Goal: Check status: Check status

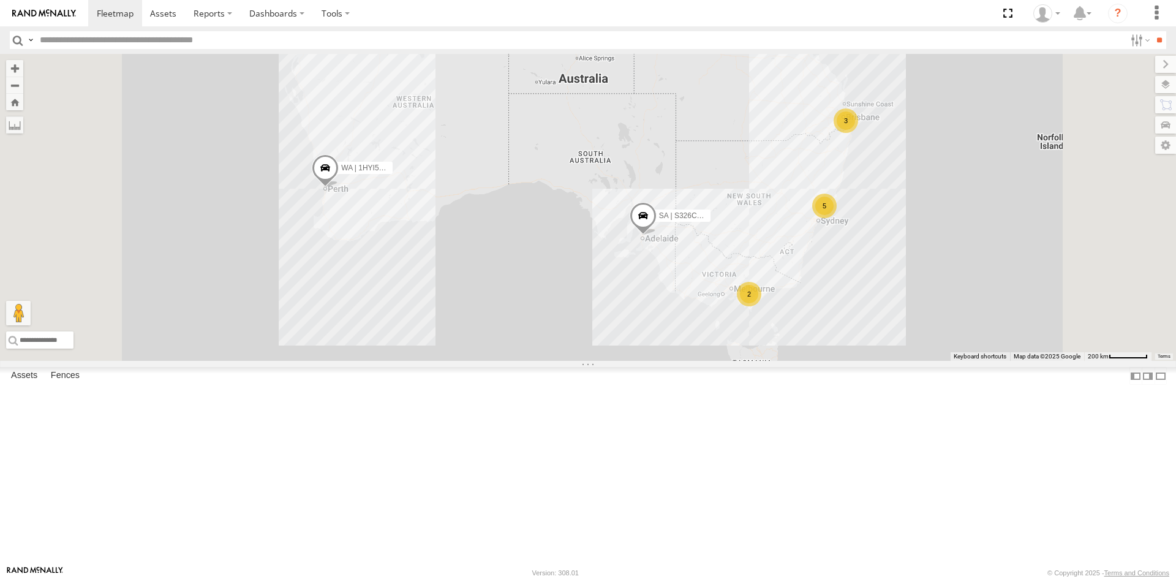
click at [0, 0] on div "VIC | 1VV3JU | [PERSON_NAME]" at bounding box center [0, 0] width 0 height 0
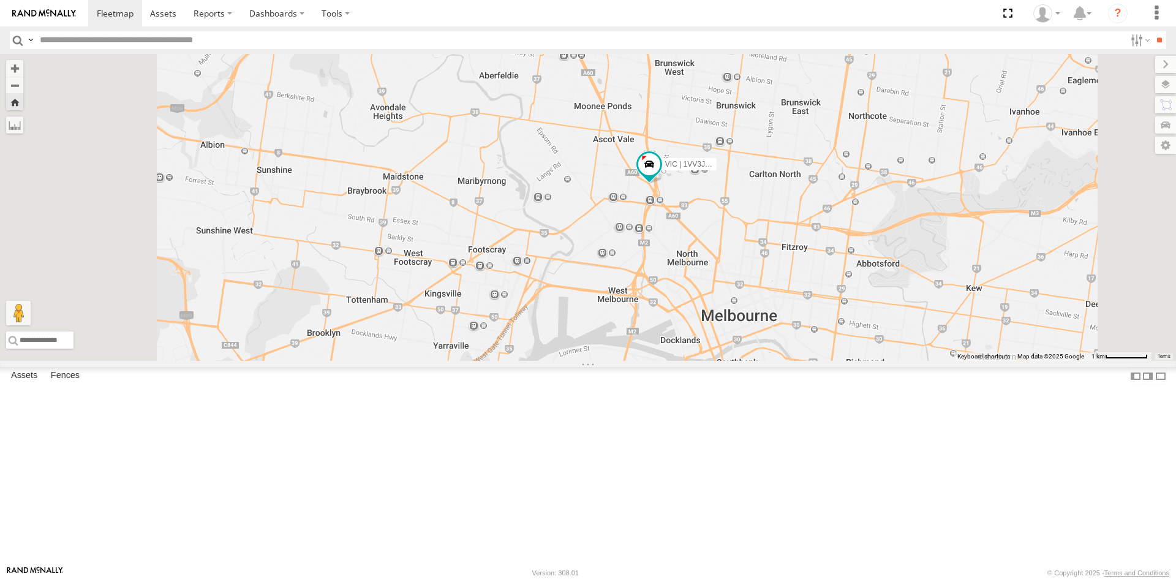
drag, startPoint x: 858, startPoint y: 135, endPoint x: 886, endPoint y: 252, distance: 120.2
click at [886, 252] on div "VIC | 1VV3JU | [PERSON_NAME]" at bounding box center [588, 207] width 1176 height 307
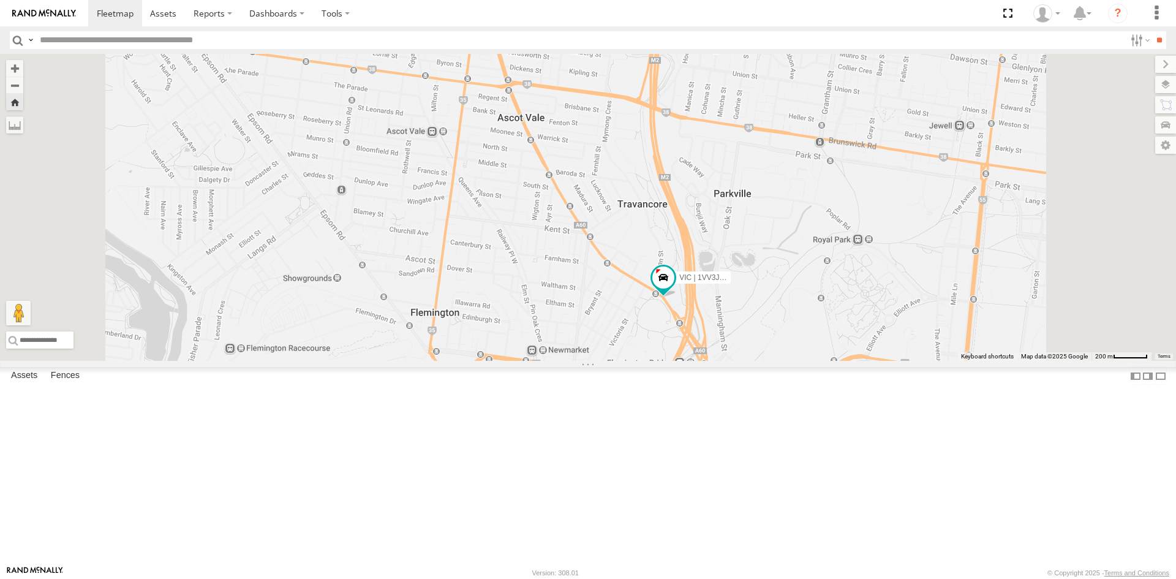
drag, startPoint x: 734, startPoint y: 213, endPoint x: 748, endPoint y: 275, distance: 63.9
click at [748, 275] on div "VIC | 1VV3JU | [PERSON_NAME]" at bounding box center [588, 207] width 1176 height 307
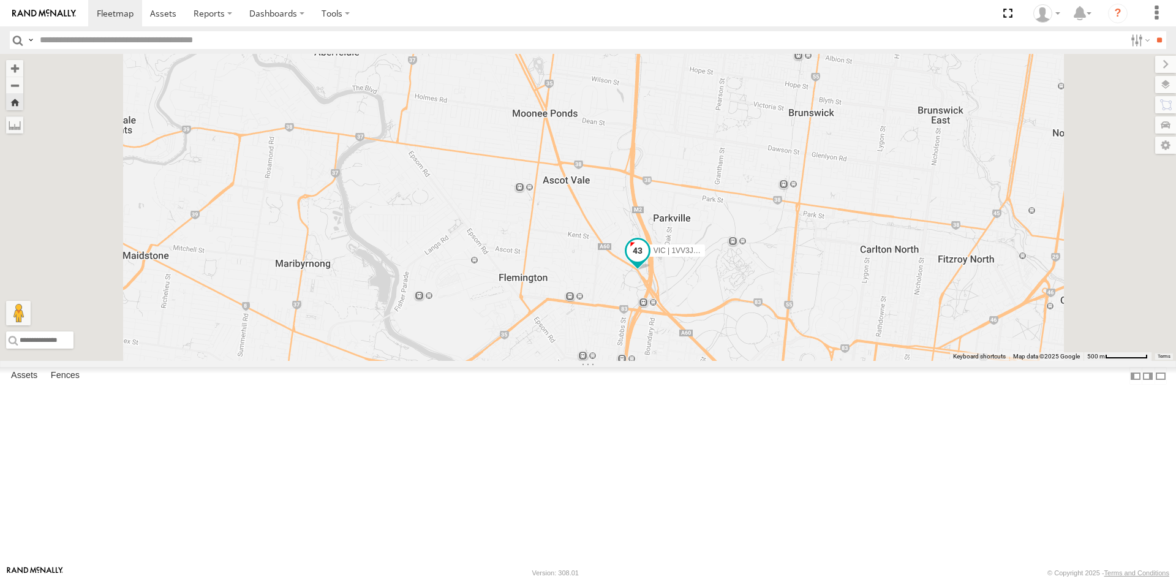
click at [649, 261] on span at bounding box center [638, 250] width 22 height 22
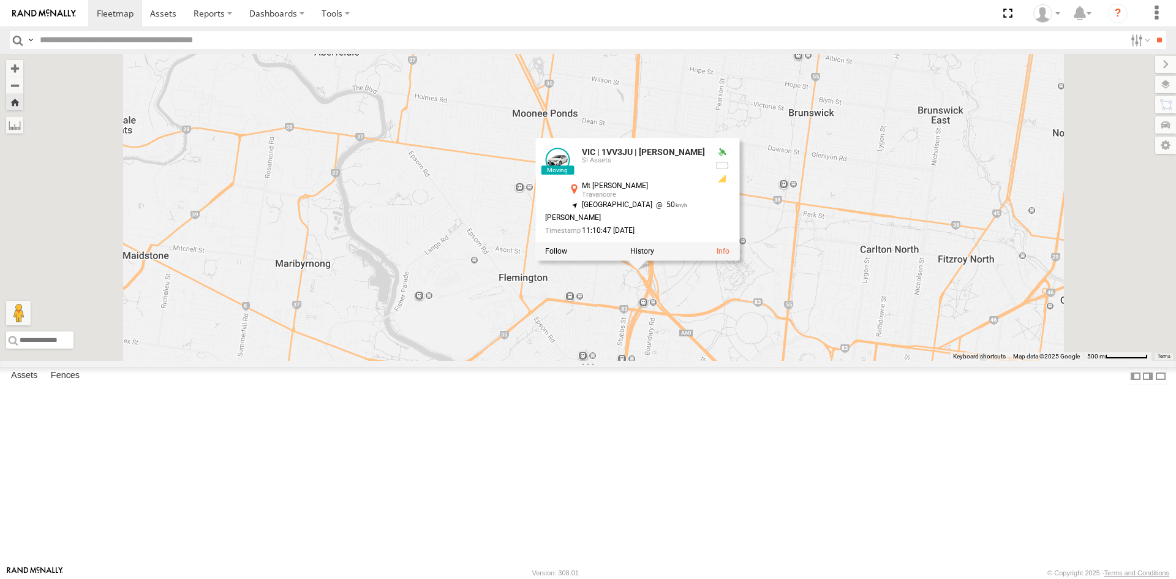
click at [832, 361] on div "VIC | 1VV3JU | [PERSON_NAME] VIC | 1VV3JU | [PERSON_NAME] SI Assets Mt [PERSON_…" at bounding box center [588, 207] width 1176 height 307
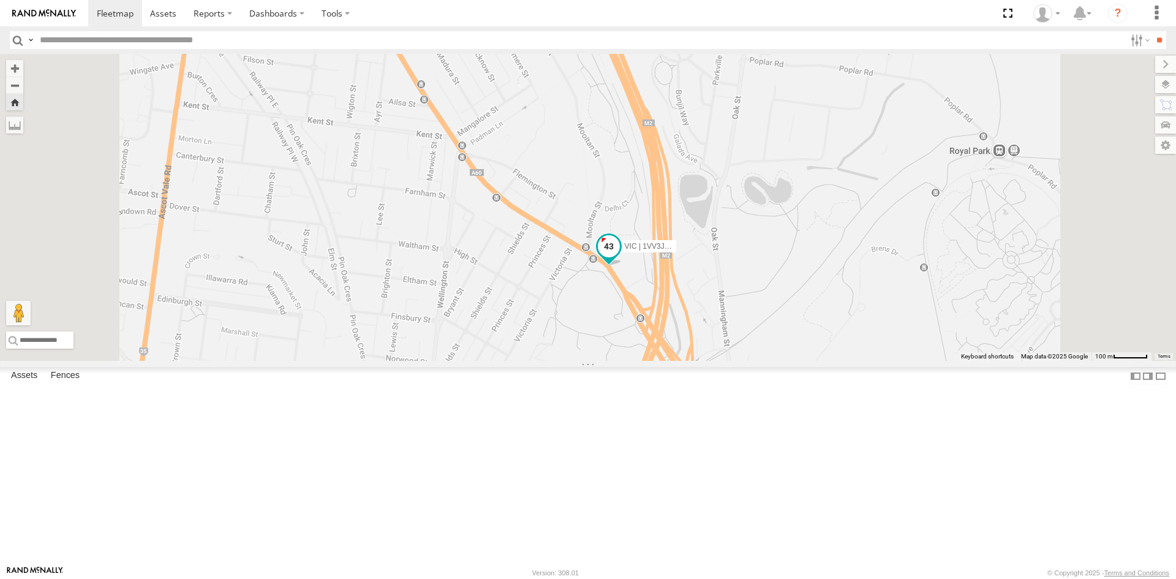
click at [620, 257] on span at bounding box center [609, 246] width 22 height 22
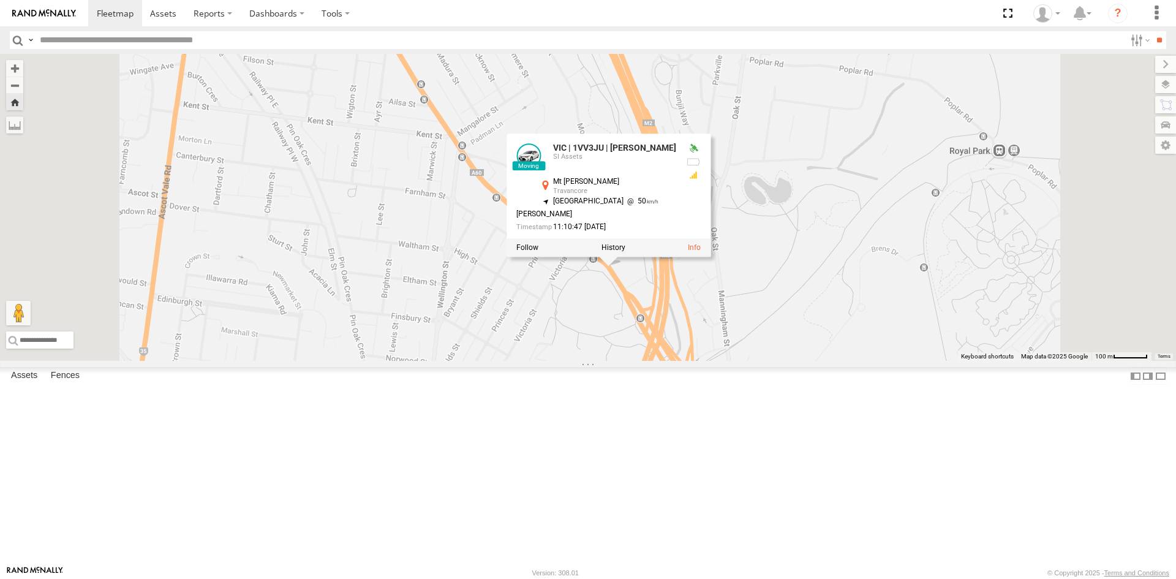
click at [728, 361] on div "VIC | 1VV3JU | [PERSON_NAME] VIC | 1VV3JU | [PERSON_NAME] SI Assets Mt [PERSON_…" at bounding box center [588, 207] width 1176 height 307
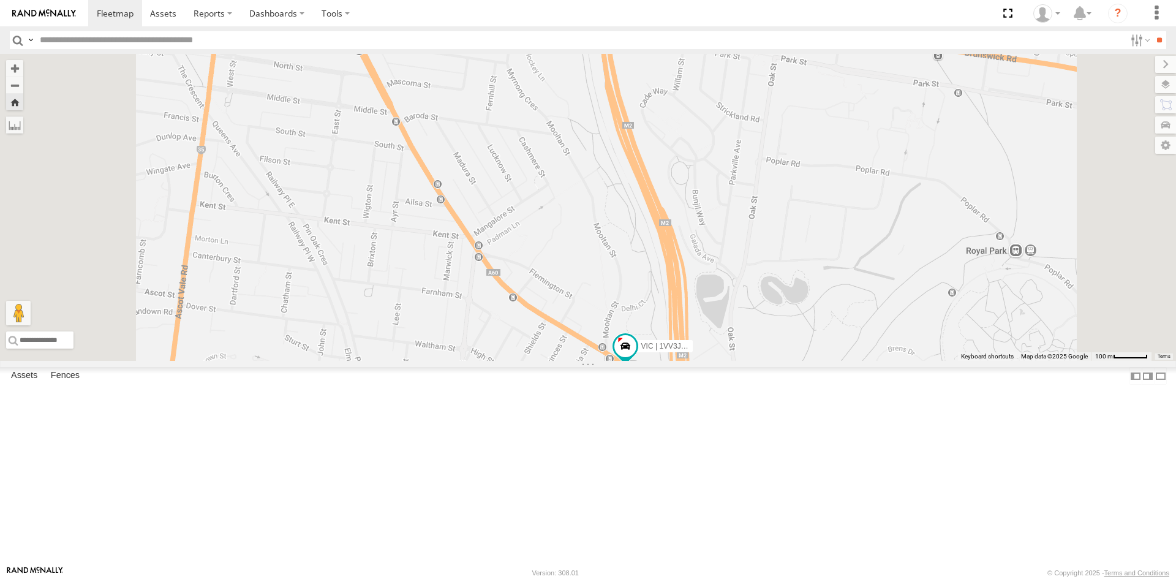
drag, startPoint x: 571, startPoint y: 167, endPoint x: 625, endPoint y: 293, distance: 136.4
click at [625, 293] on div "VIC | 1VV3JU | [PERSON_NAME]" at bounding box center [588, 207] width 1176 height 307
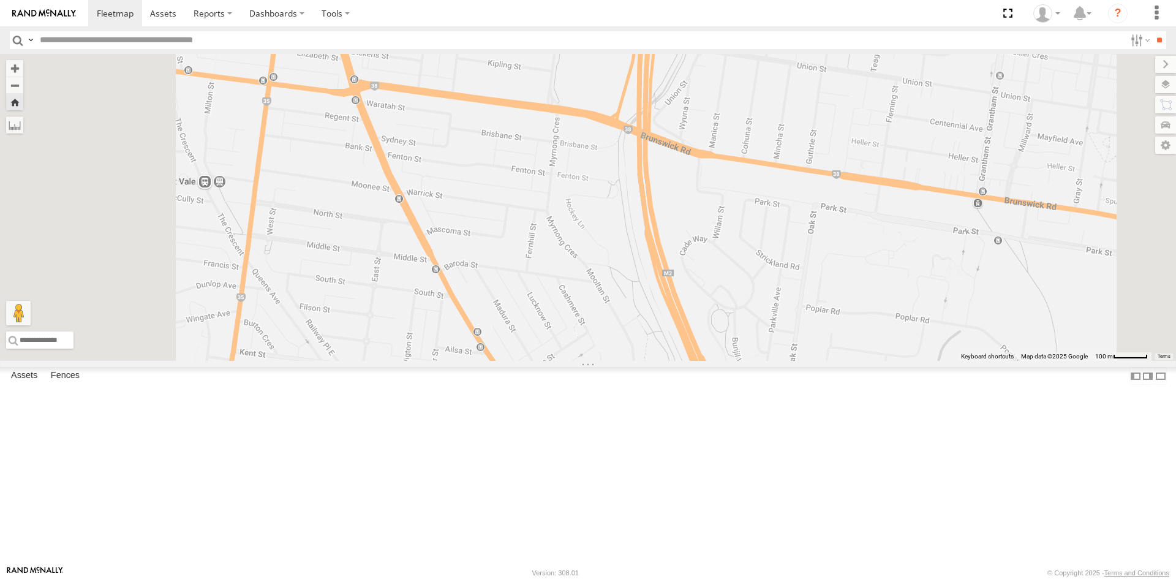
drag, startPoint x: 623, startPoint y: 202, endPoint x: 665, endPoint y: 356, distance: 159.9
click at [665, 356] on div "VIC | 1VV3JU | [PERSON_NAME]" at bounding box center [588, 207] width 1176 height 307
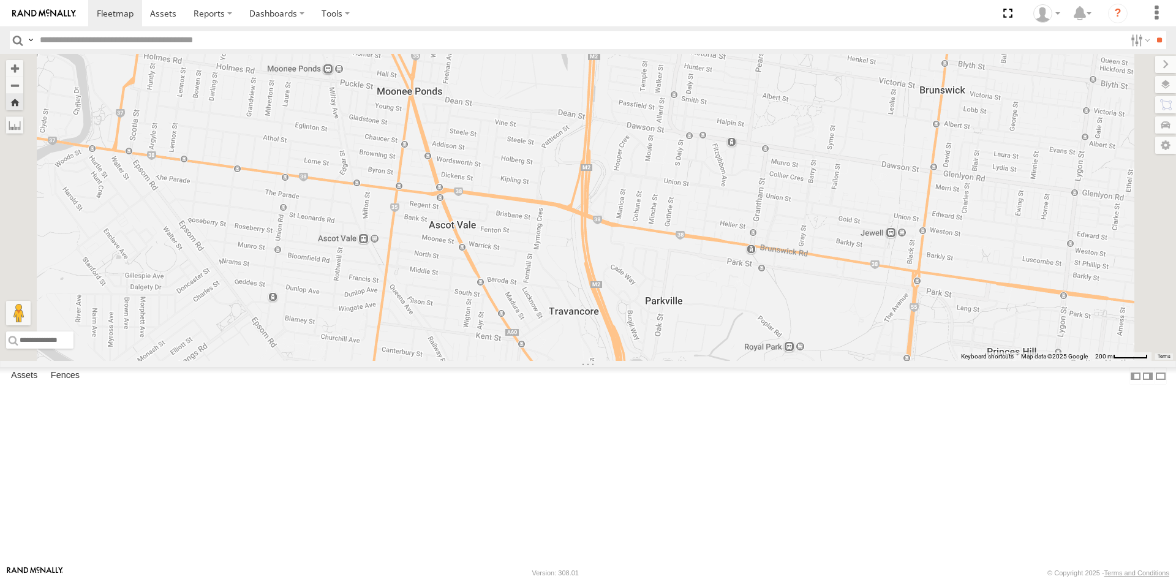
drag, startPoint x: 658, startPoint y: 341, endPoint x: 677, endPoint y: 386, distance: 49.7
click at [677, 361] on div "VIC | 1VV3JU | [PERSON_NAME]" at bounding box center [588, 207] width 1176 height 307
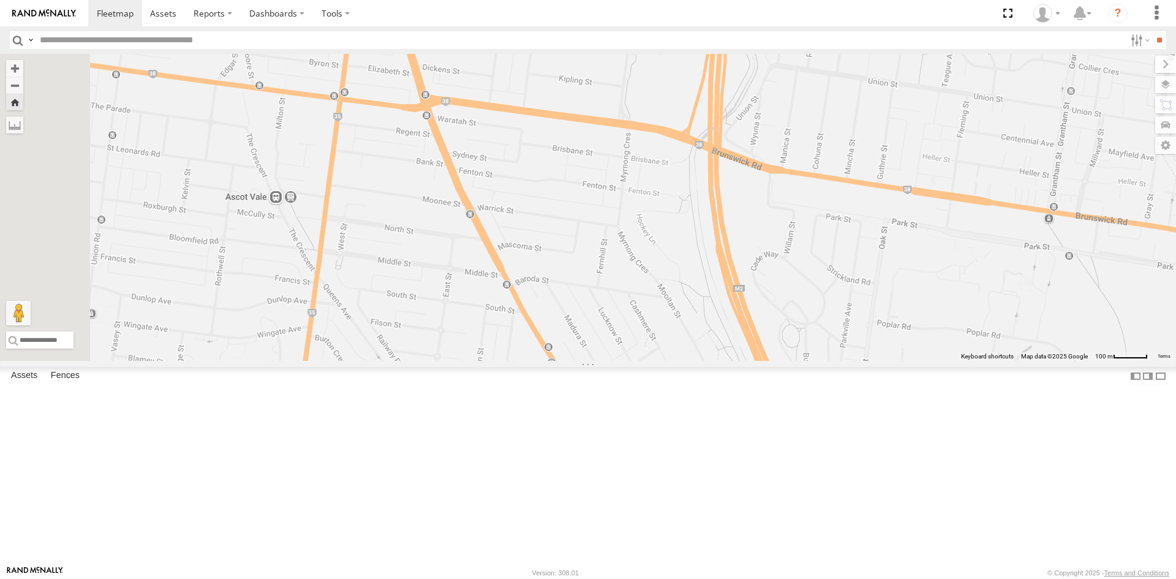
drag, startPoint x: 736, startPoint y: 389, endPoint x: 687, endPoint y: 298, distance: 103.9
click at [687, 298] on div "VIC | 1VV3JU | [PERSON_NAME]" at bounding box center [588, 207] width 1176 height 307
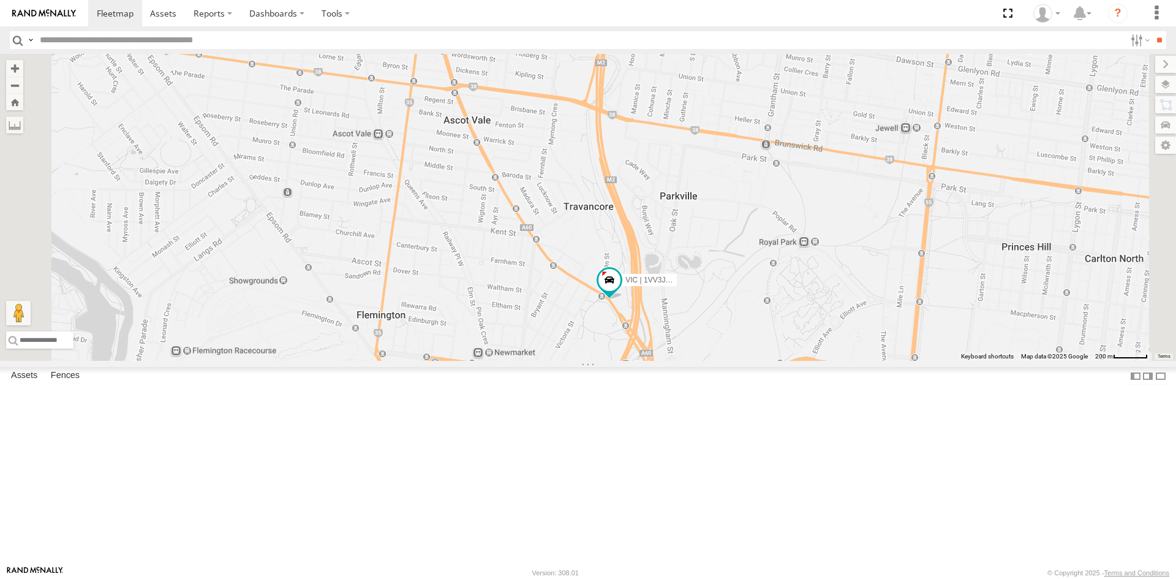
drag, startPoint x: 709, startPoint y: 311, endPoint x: 720, endPoint y: 379, distance: 68.4
click at [720, 361] on div "SA | S326COA | Joseph WA | 1HYI522 | Sharoon VIC | 1VQ6GZ | Akshay VIC | 1VV3JU…" at bounding box center [588, 207] width 1176 height 307
click at [621, 292] on span at bounding box center [610, 281] width 22 height 22
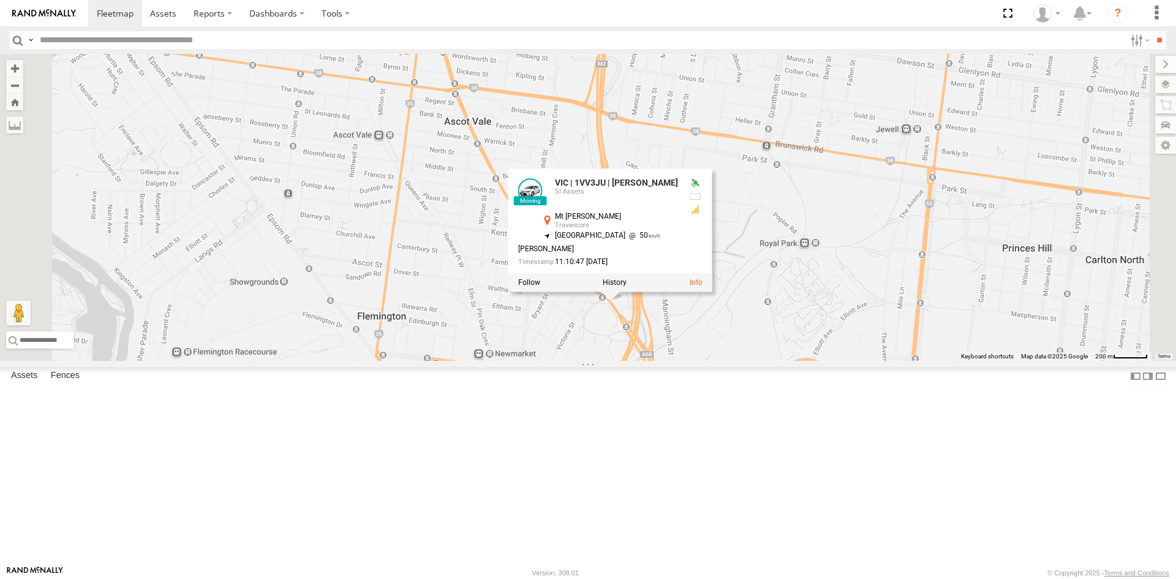
click at [802, 361] on div "SA | S326COA | Joseph WA | 1HYI522 | Sharoon VIC | 1VQ6GZ | Akshay VIC | 1VV3JU…" at bounding box center [588, 207] width 1176 height 307
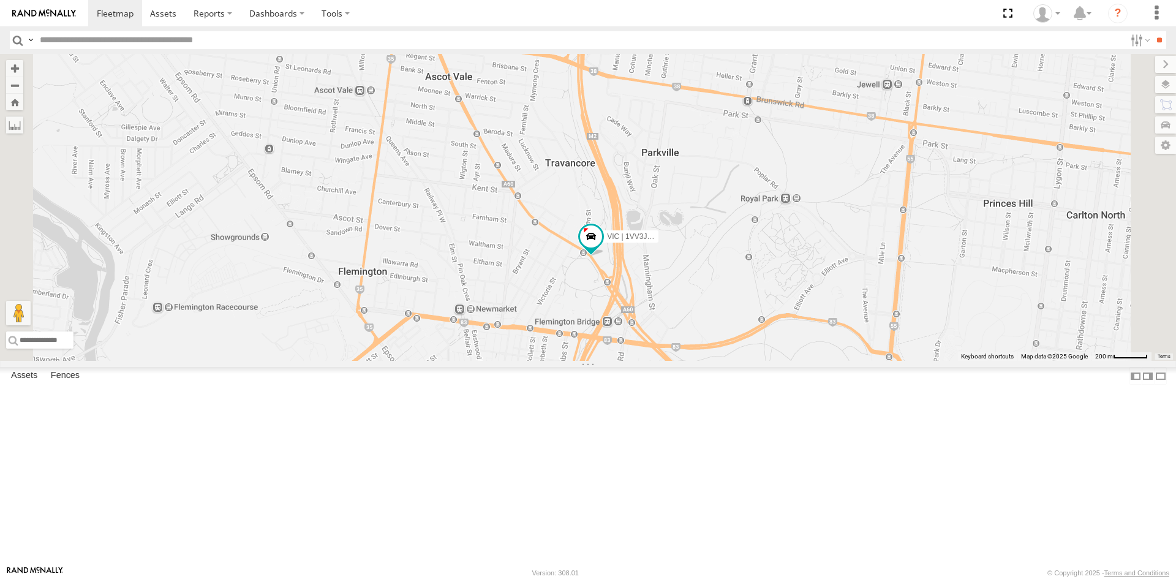
drag, startPoint x: 635, startPoint y: 220, endPoint x: 628, endPoint y: 247, distance: 27.9
click at [628, 246] on div "SA | S326COA | Joseph WA | 1HYI522 | Sharoon VIC | 1VQ6GZ | Akshay VIC | 1VV3JU…" at bounding box center [588, 207] width 1176 height 307
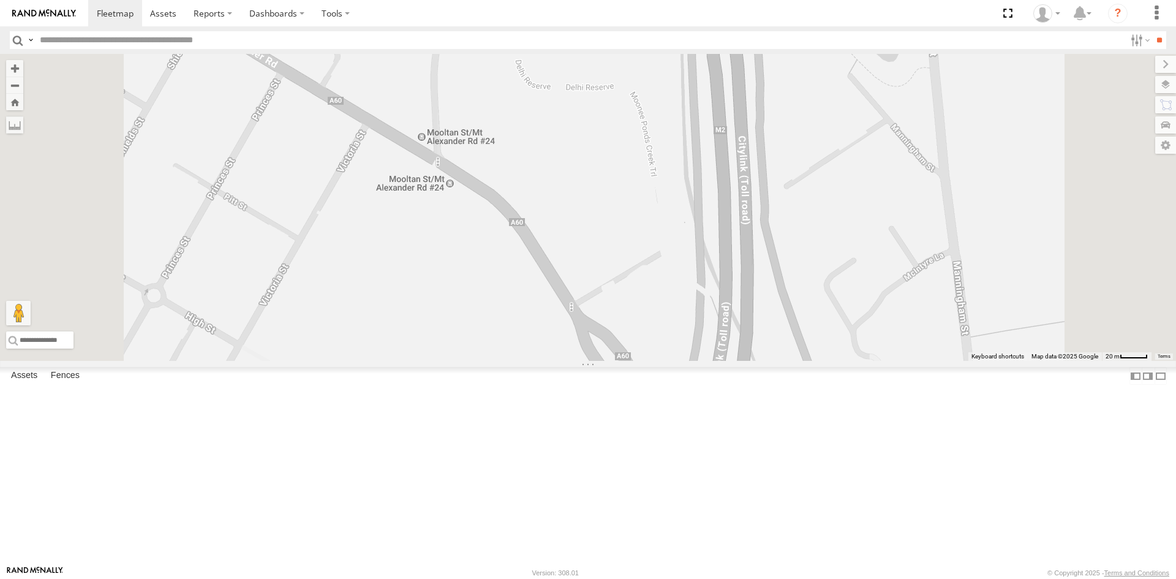
click at [0, 0] on div "VIC | 1VV3JU | [PERSON_NAME]" at bounding box center [0, 0] width 0 height 0
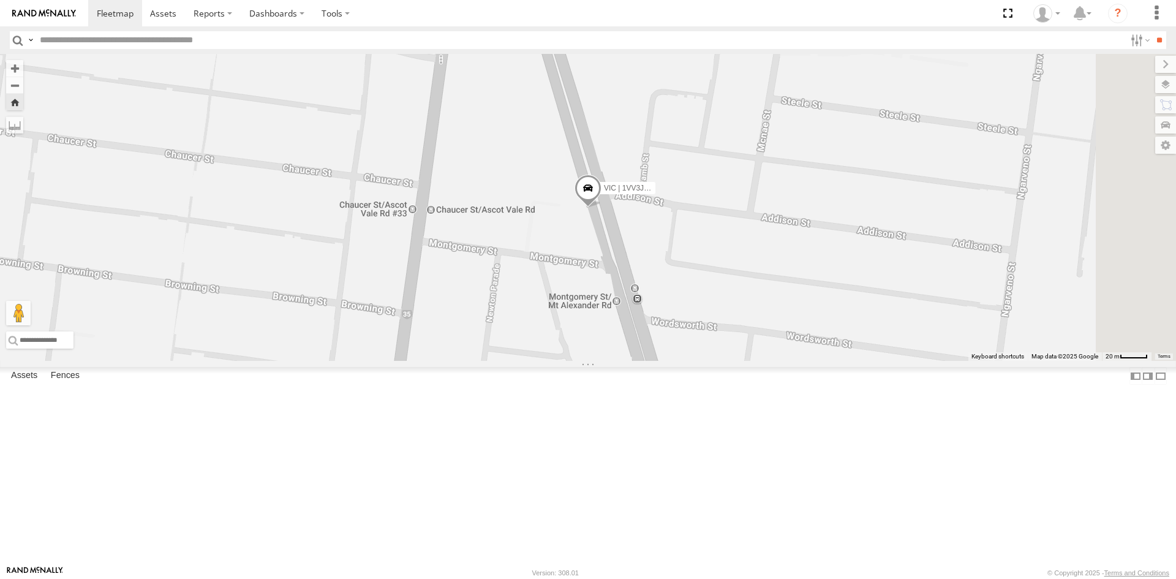
click at [601, 208] on span at bounding box center [588, 191] width 27 height 33
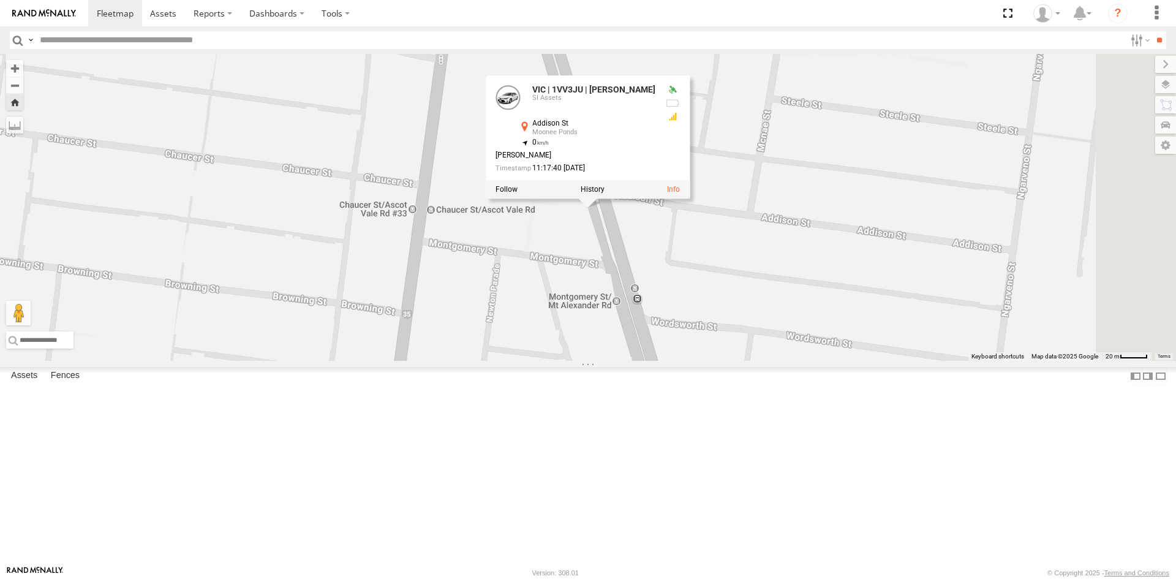
click at [801, 325] on div "VIC | 1VV3JU | Parth VIC | 1VV3JU | Parth SI Assets Addison St Moonee Ponds -37…" at bounding box center [588, 207] width 1176 height 307
